Goal: Task Accomplishment & Management: Use online tool/utility

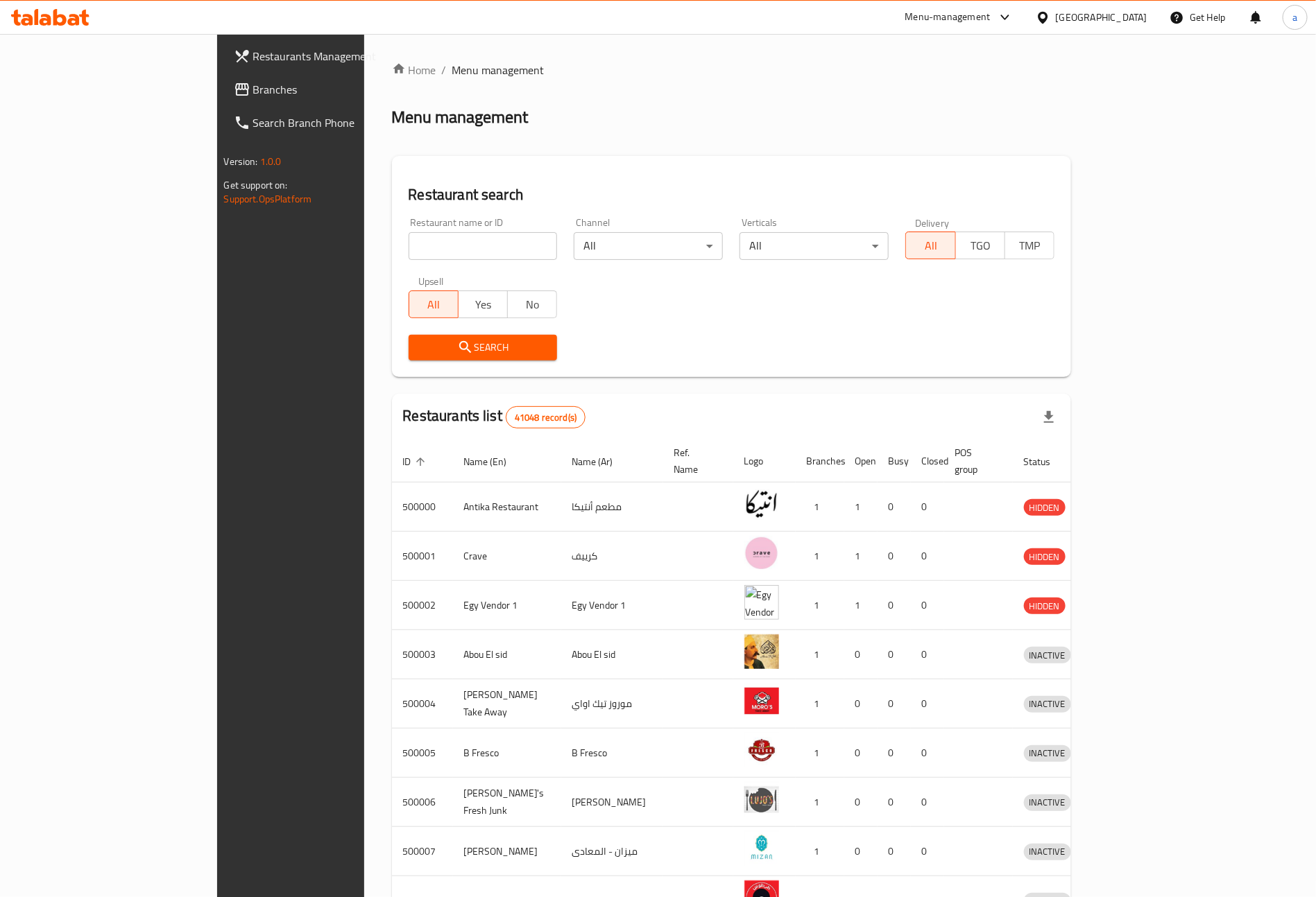
click at [1050, 11] on icon at bounding box center [1042, 18] width 14 height 14
click at [953, 301] on div "[GEOGRAPHIC_DATA]" at bounding box center [997, 299] width 92 height 15
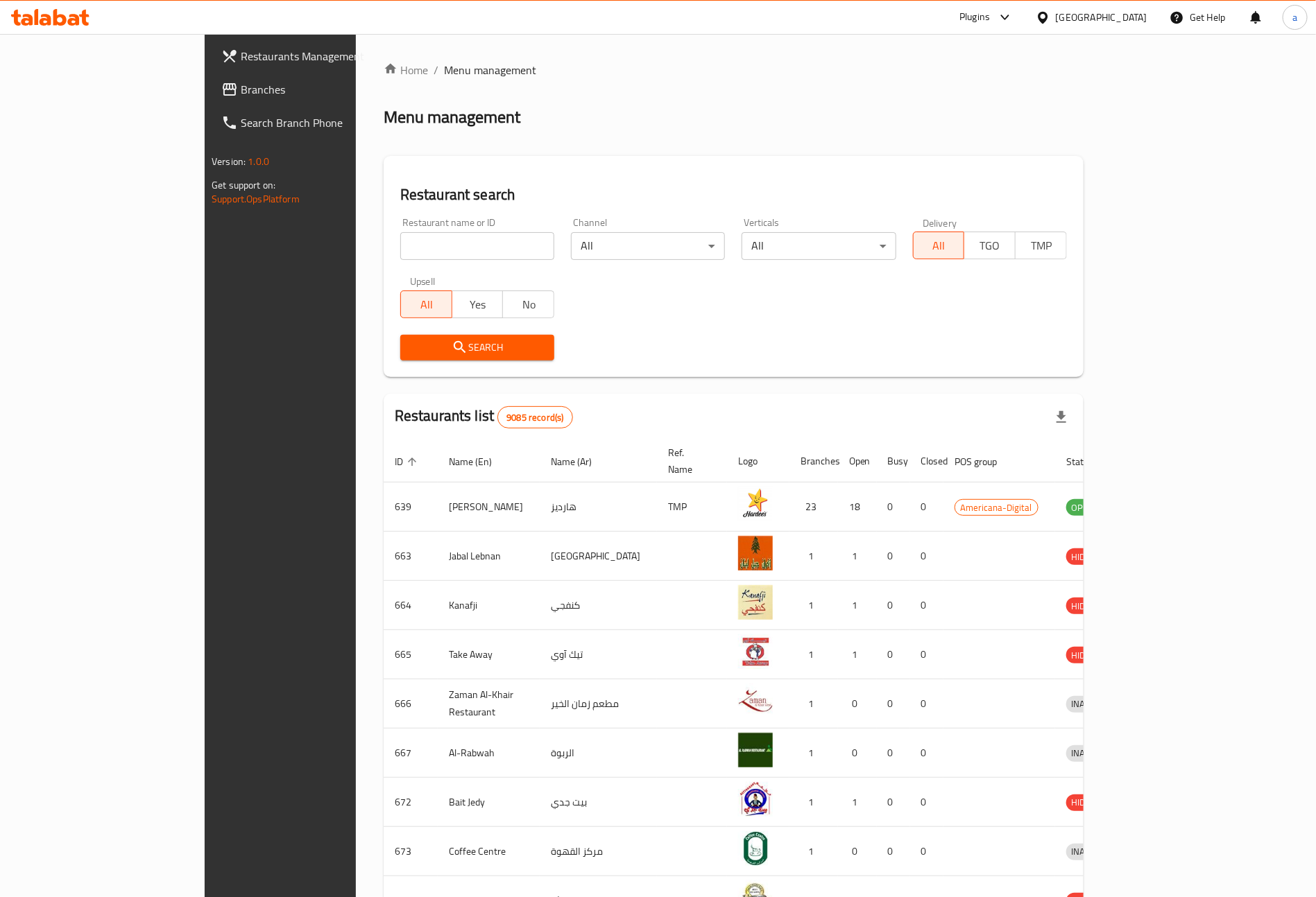
click at [433, 242] on input "search" at bounding box center [477, 246] width 154 height 28
paste input "777254"
type input "777254"
click at [241, 85] on span "Branches" at bounding box center [327, 89] width 173 height 17
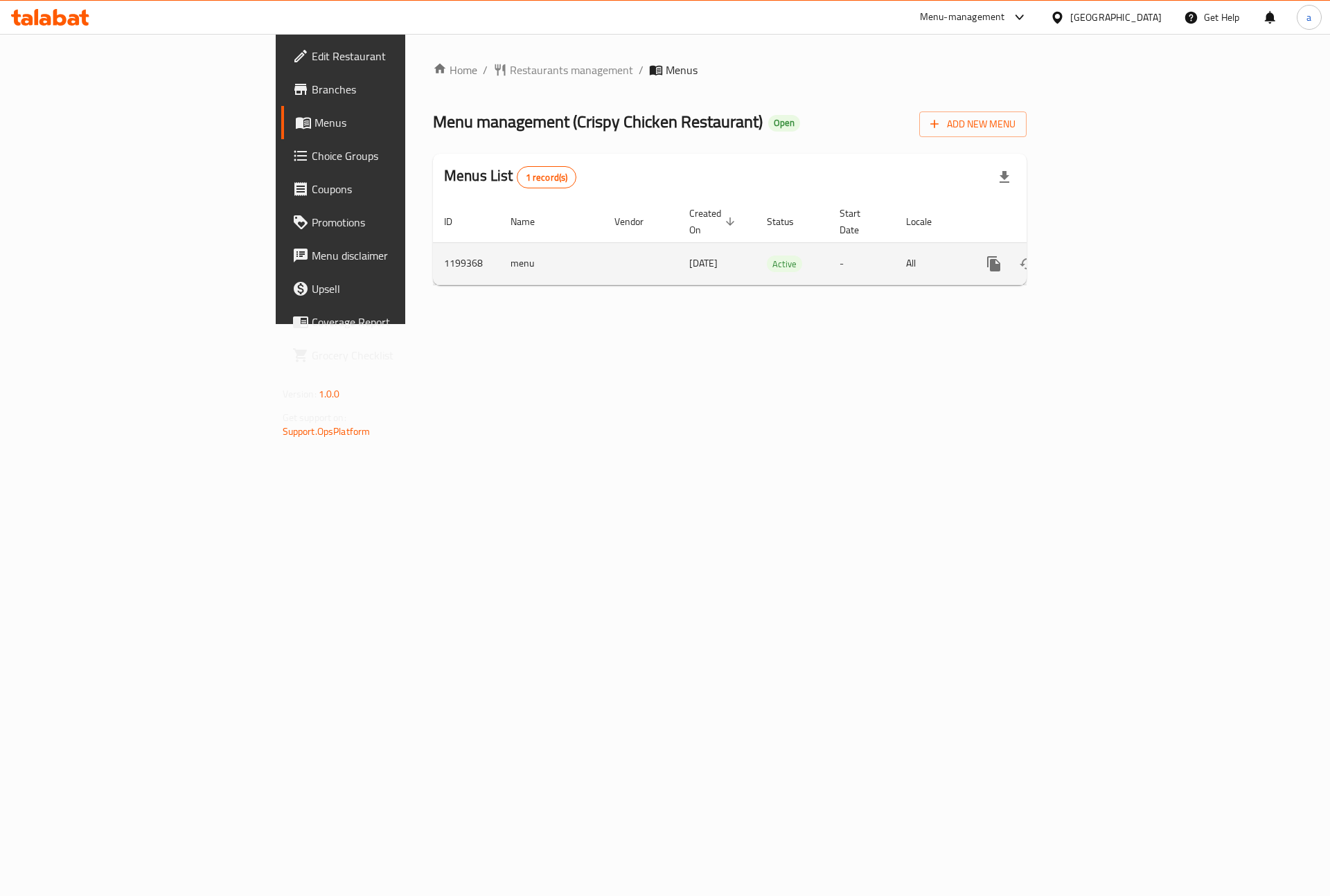
click at [1101, 256] on icon "enhanced table" at bounding box center [1093, 264] width 17 height 17
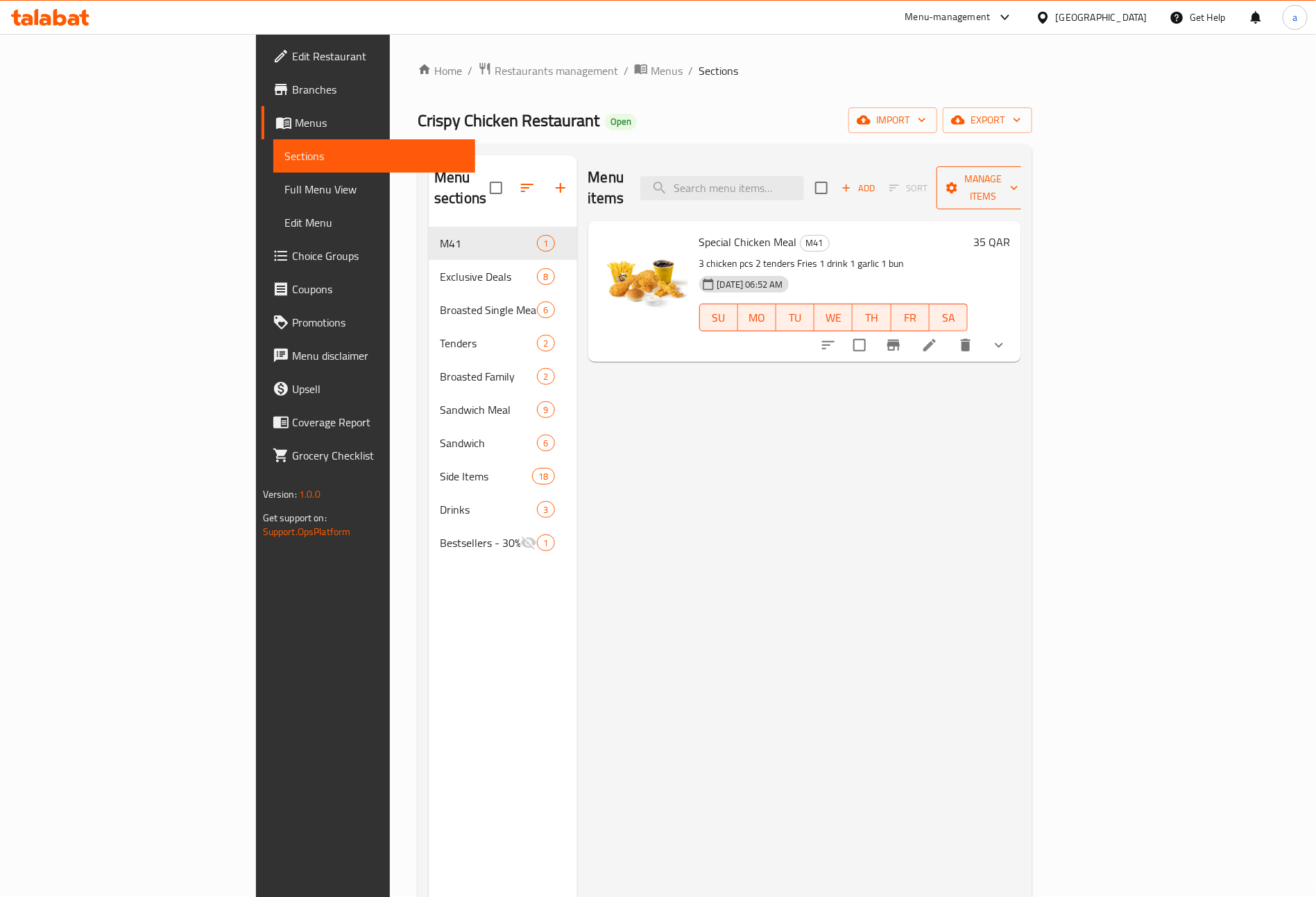
click at [1019, 175] on span "Manage items" at bounding box center [983, 187] width 71 height 34
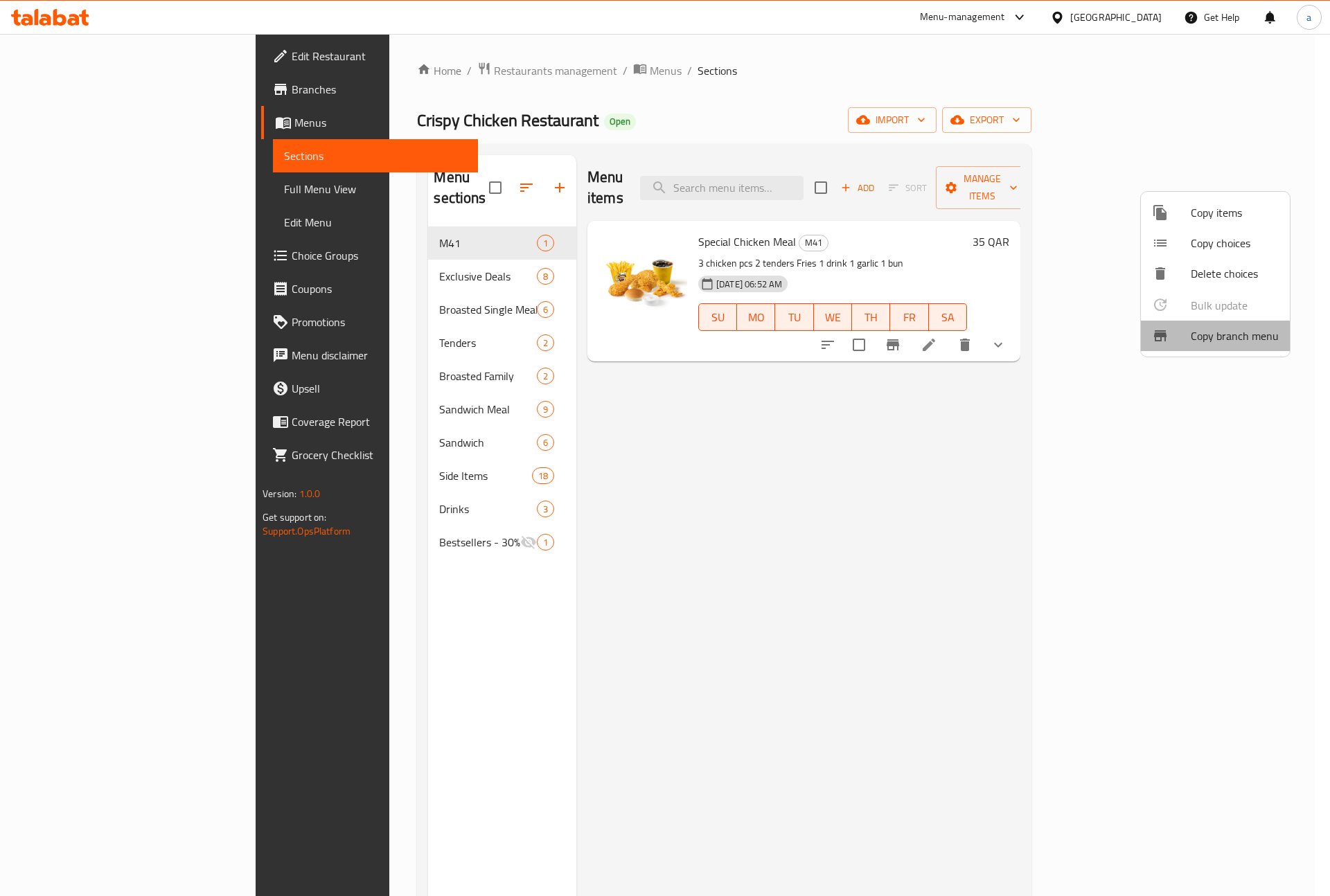
click at [1193, 344] on span "Copy branch menu" at bounding box center [1234, 335] width 88 height 17
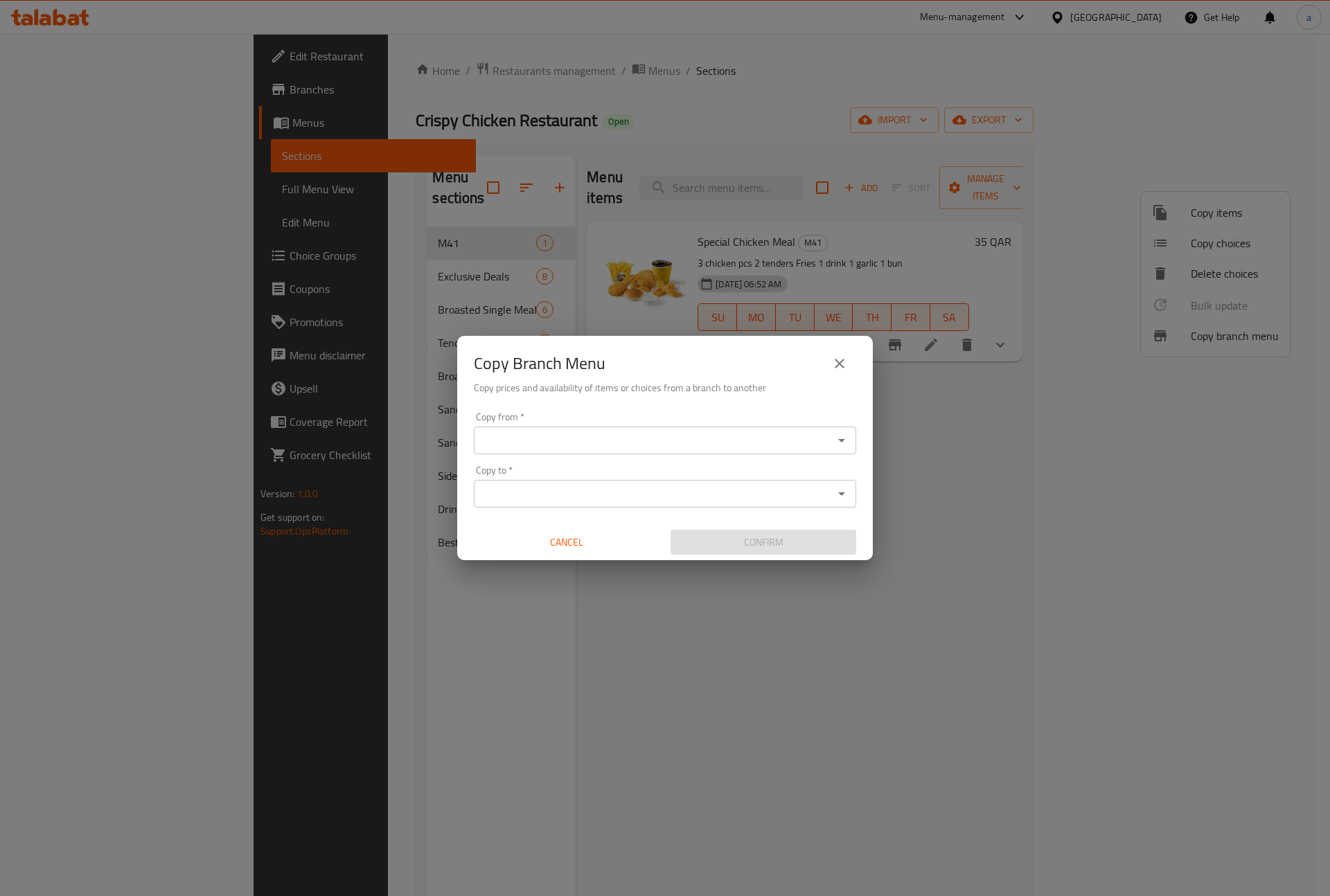
click at [594, 452] on div "Copy from *" at bounding box center [665, 440] width 382 height 28
click at [844, 447] on icon "Open" at bounding box center [841, 440] width 17 height 17
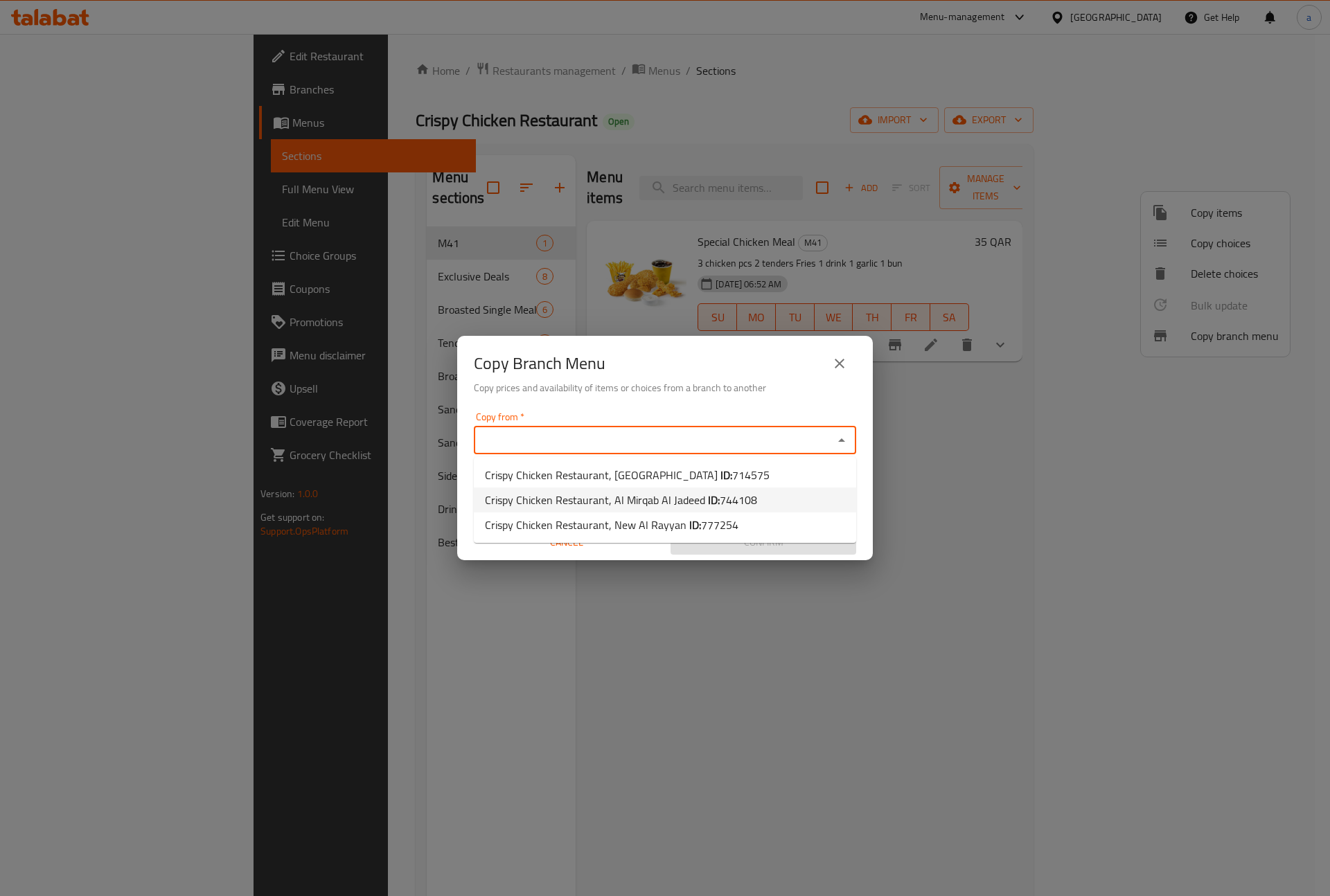
click at [753, 495] on li "Crispy Chicken Restaurant, Al Mirqab Al Jadeed ID: 744108" at bounding box center [665, 499] width 382 height 25
type input "Crispy Chicken Restaurant, Al Mirqab Al Jadeed"
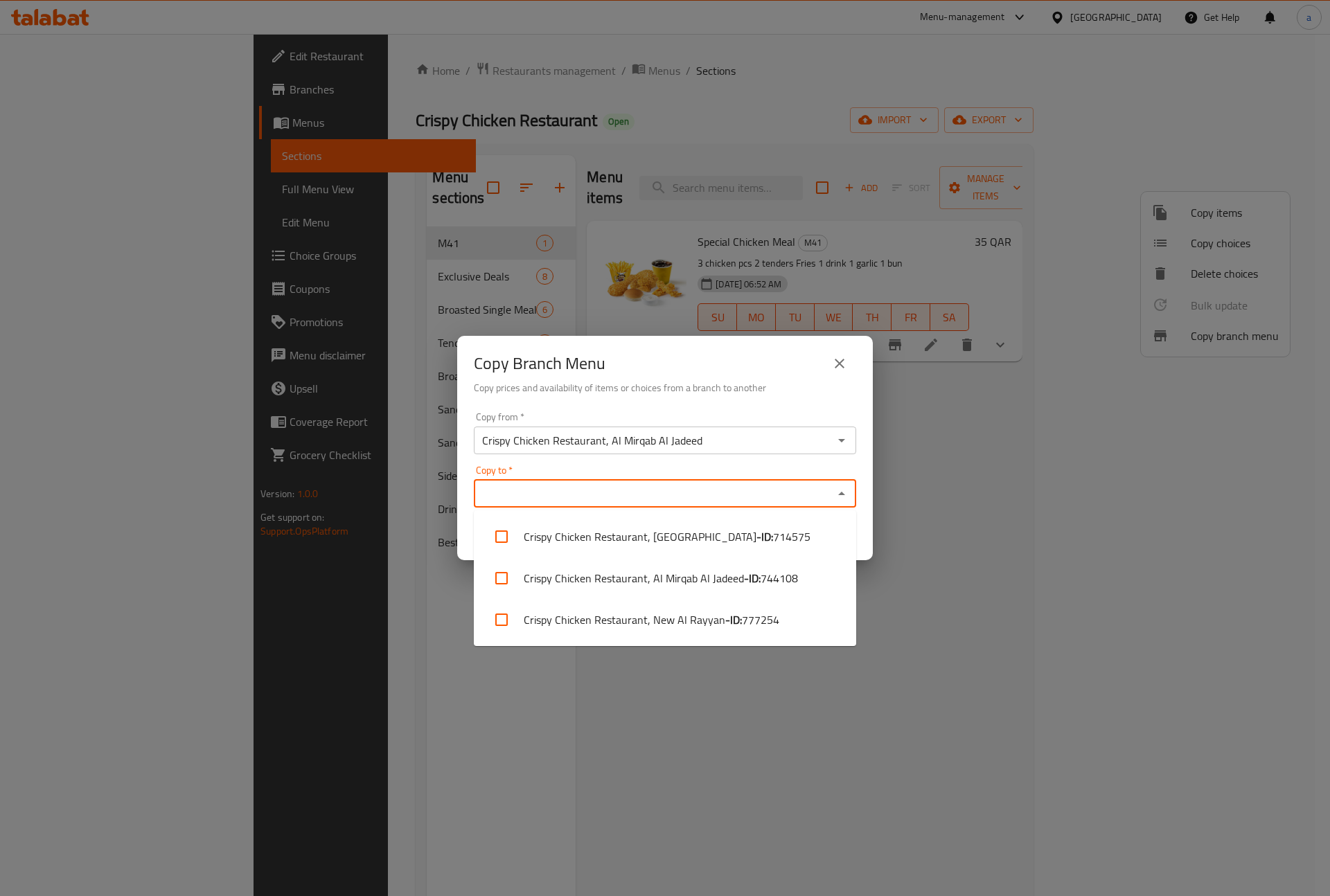
click at [665, 499] on input "Copy to   *" at bounding box center [653, 494] width 351 height 19
click at [648, 626] on li "Crispy Chicken Restaurant, New Al Rayyan - ID: 777254" at bounding box center [665, 620] width 382 height 41
checkbox input "true"
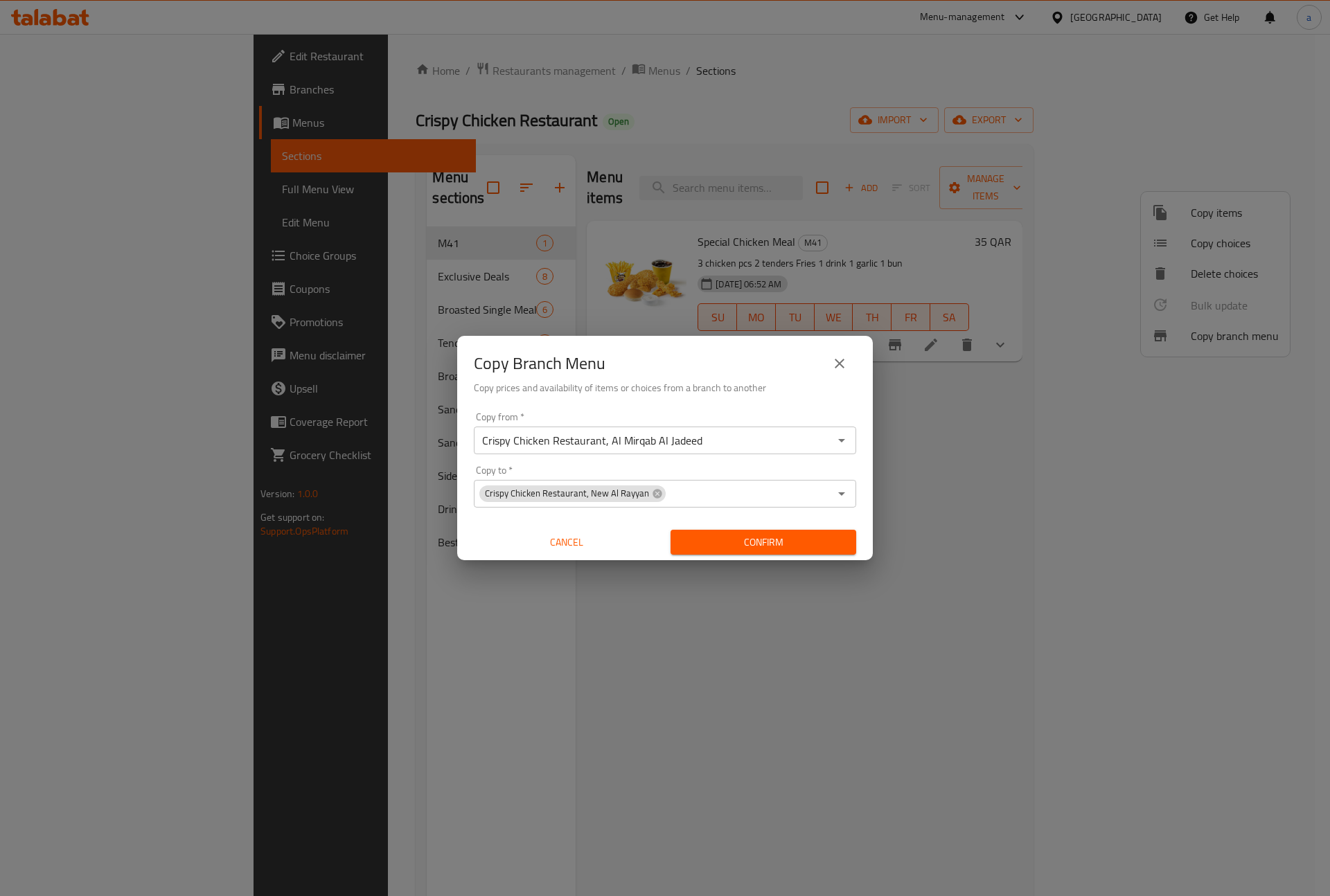
click at [638, 730] on div "Copy Branch Menu Copy prices and availability of items or choices from a branch…" at bounding box center [665, 448] width 1330 height 896
click at [755, 547] on span "Confirm" at bounding box center [763, 542] width 163 height 18
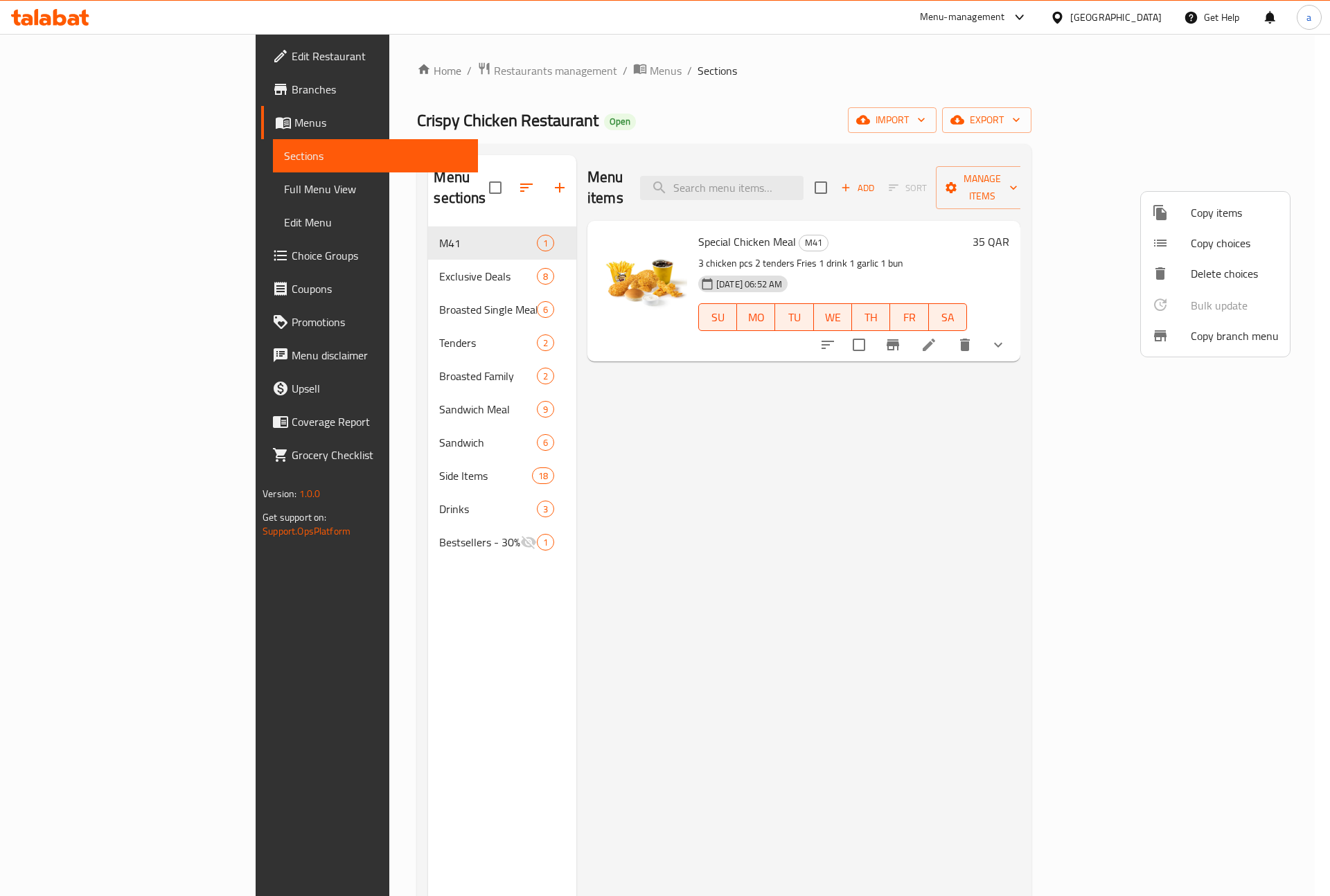
click at [92, 82] on div at bounding box center [665, 448] width 1330 height 896
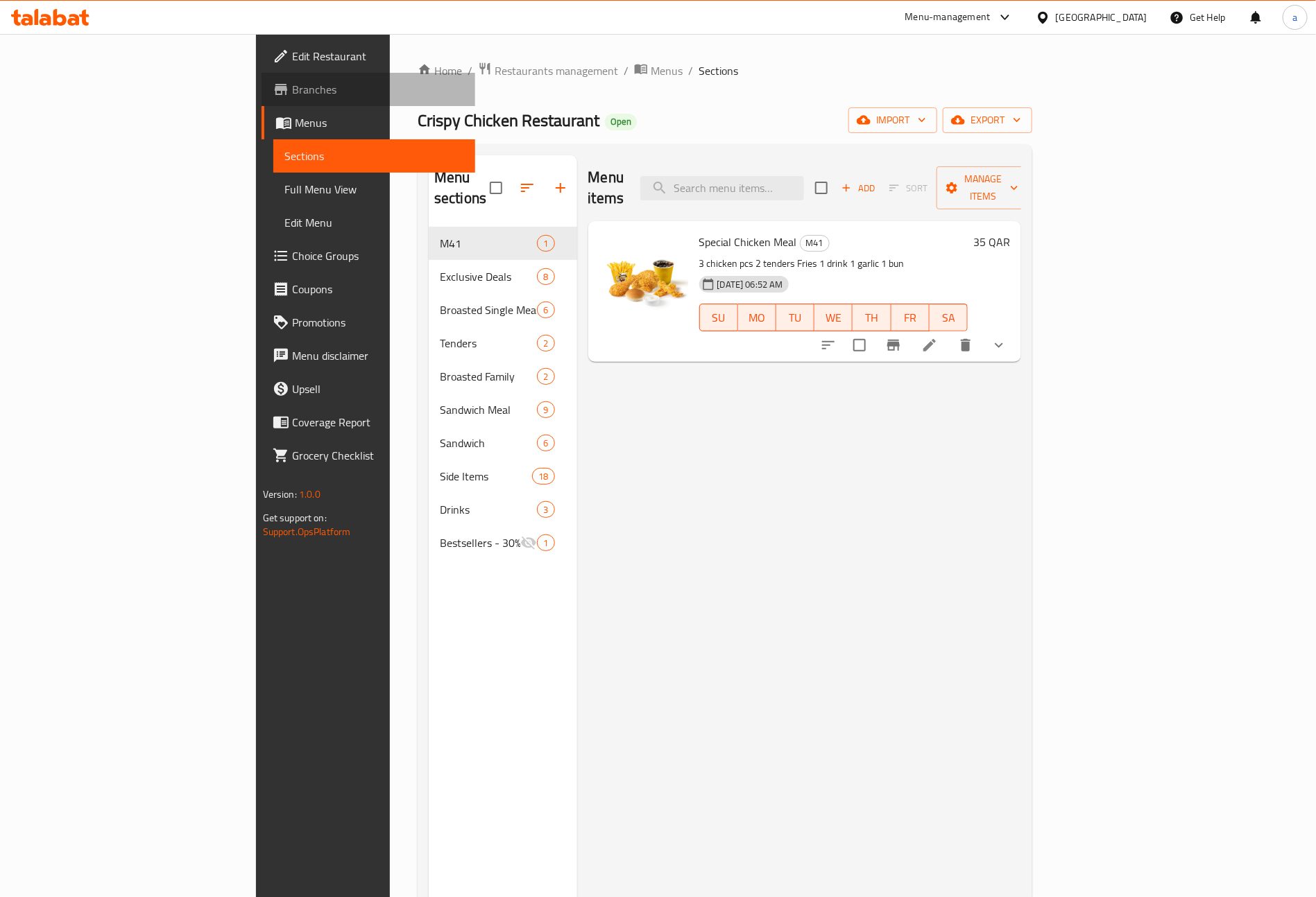
click at [292, 81] on span "Branches" at bounding box center [378, 89] width 173 height 17
